Goal: Check status: Check status

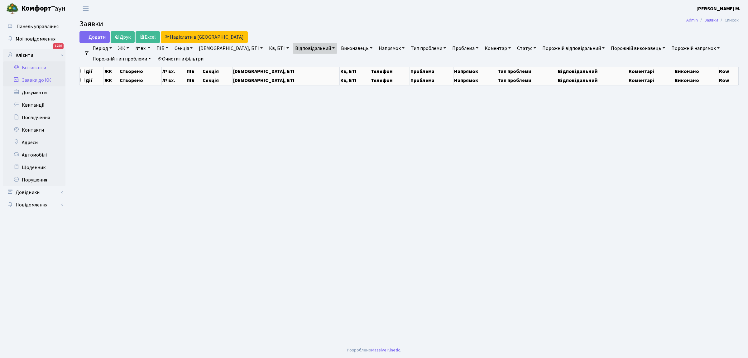
select select "25"
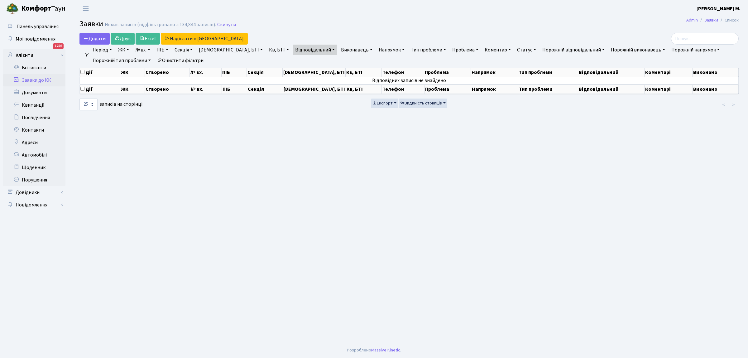
click at [46, 80] on link "Заявки до КК" at bounding box center [34, 80] width 62 height 12
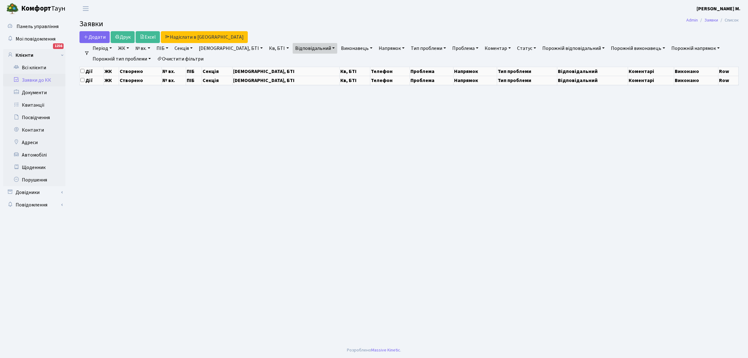
select select "25"
